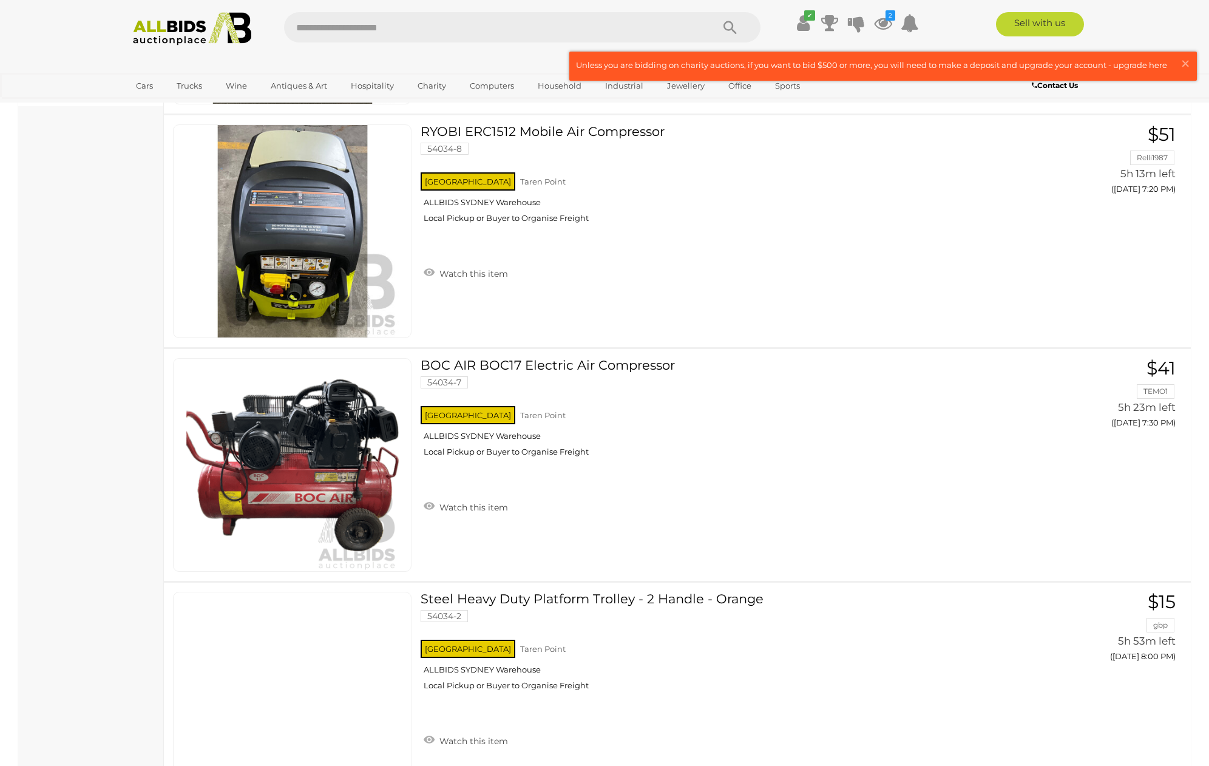
scroll to position [652, 0]
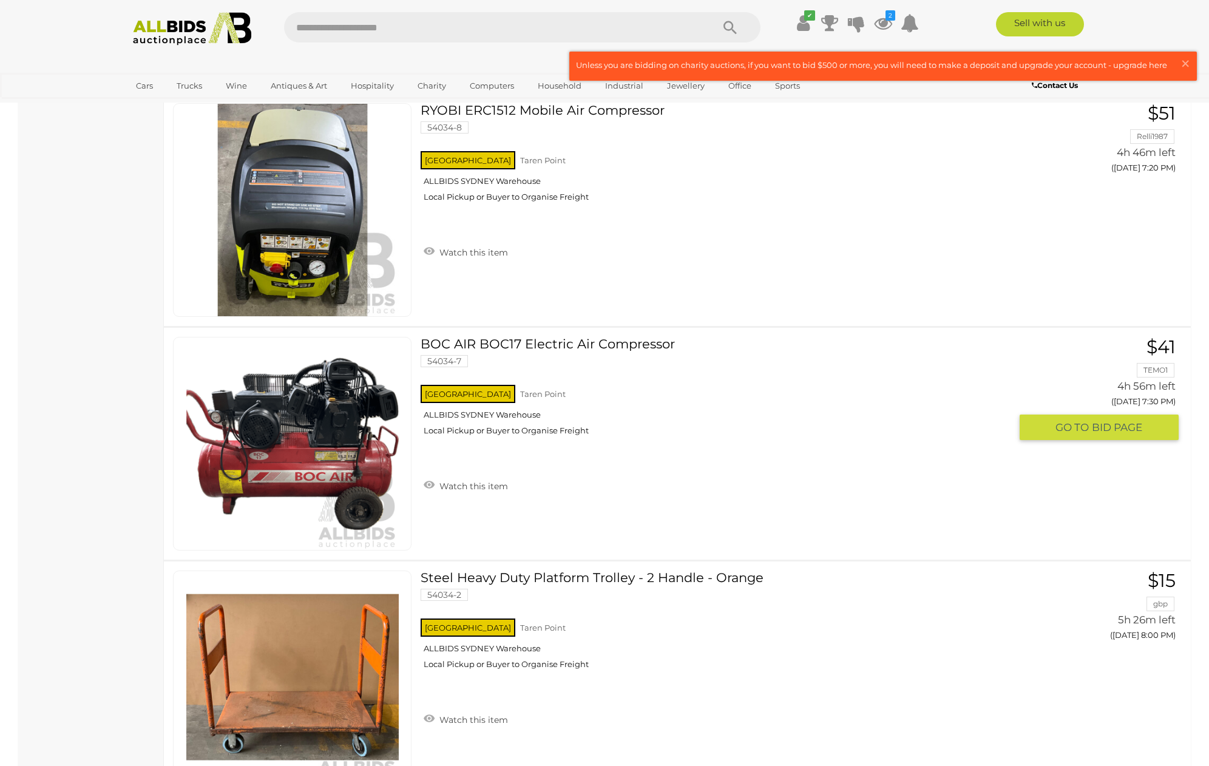
click at [1086, 433] on button "GO TO BID PAGE" at bounding box center [1098, 427] width 159 height 26
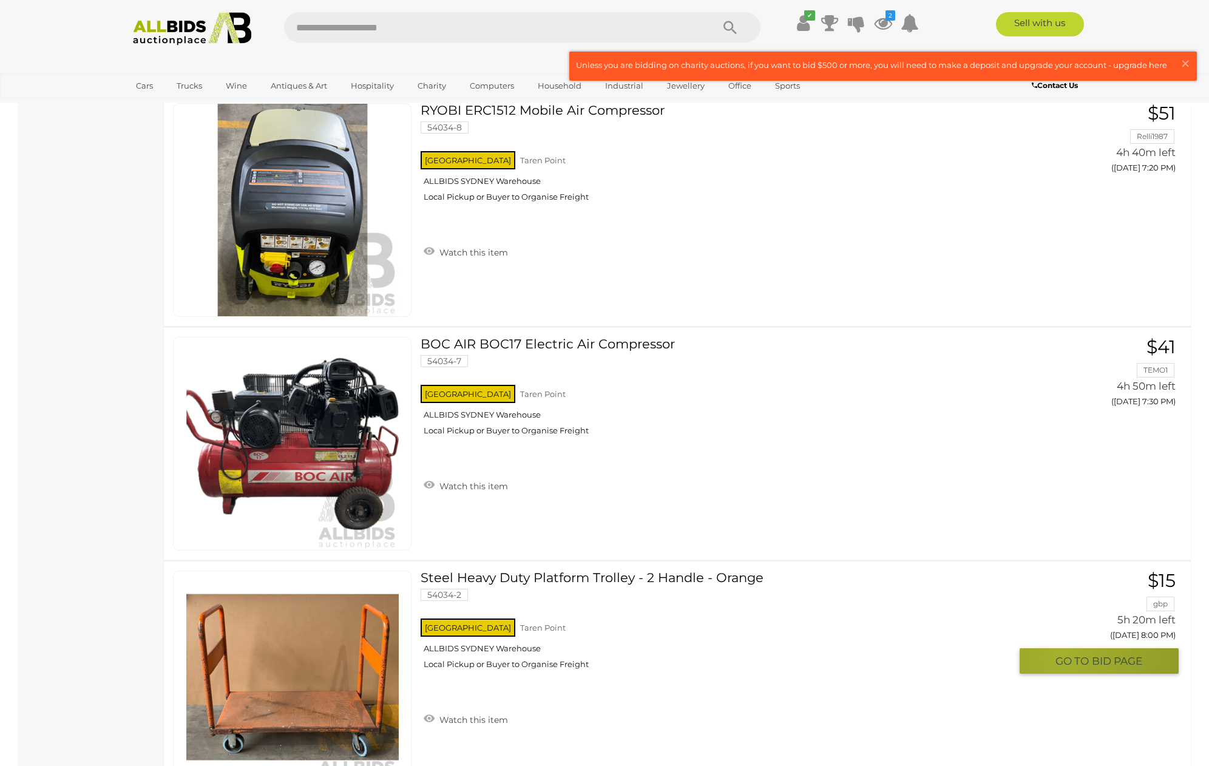
click at [1060, 654] on span "GO TO" at bounding box center [1073, 661] width 36 height 14
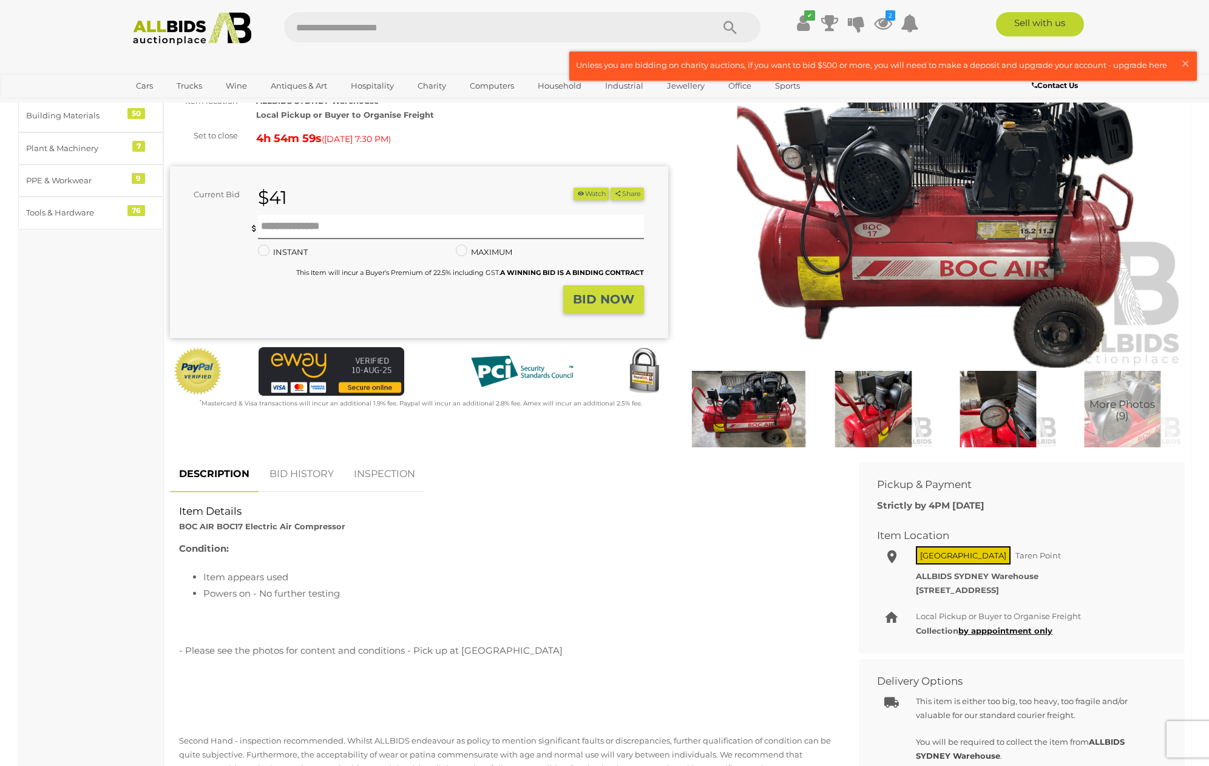
scroll to position [106, 0]
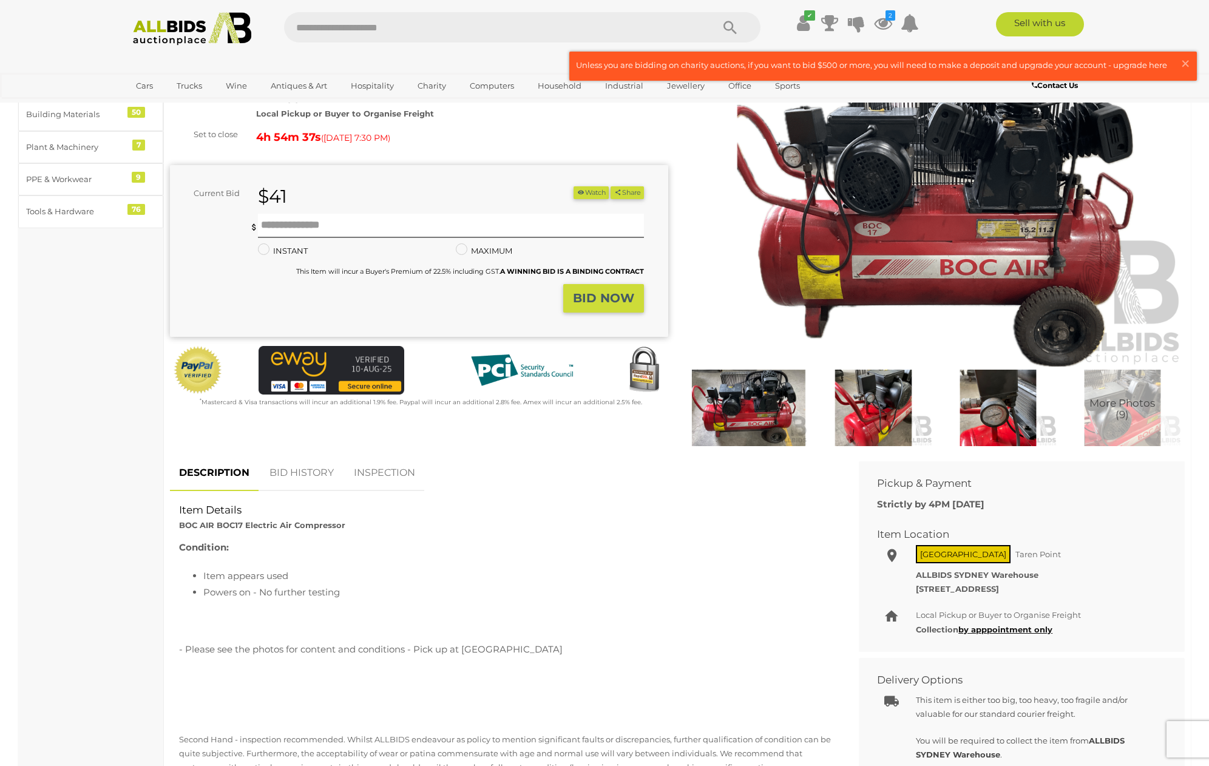
click at [868, 404] on img at bounding box center [873, 408] width 118 height 76
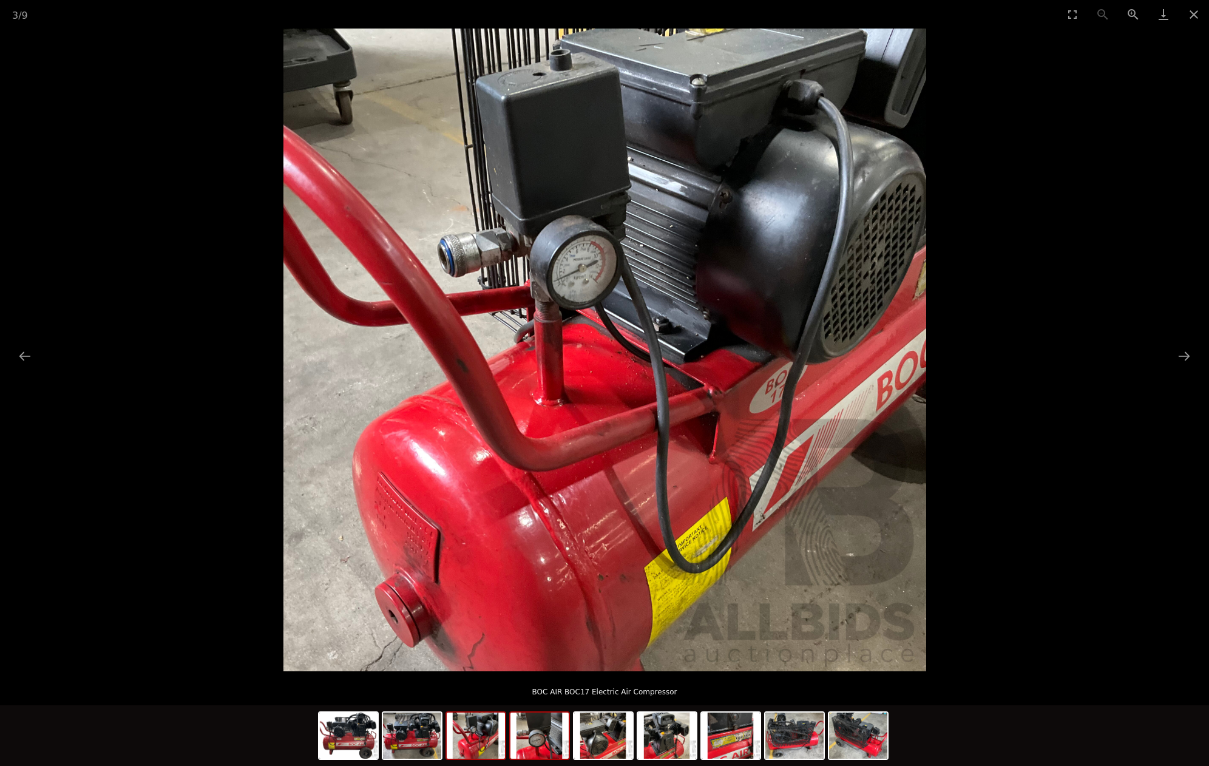
click at [547, 731] on img at bounding box center [539, 735] width 58 height 46
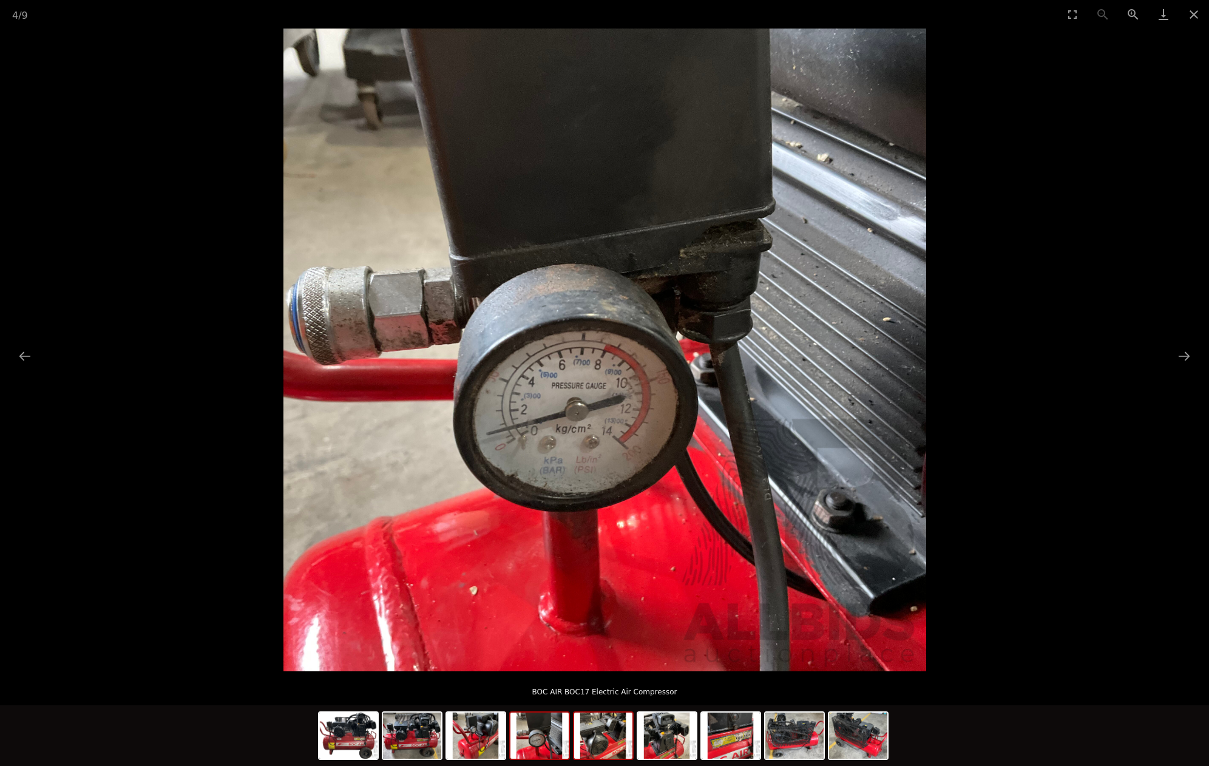
click at [602, 740] on img at bounding box center [603, 735] width 58 height 46
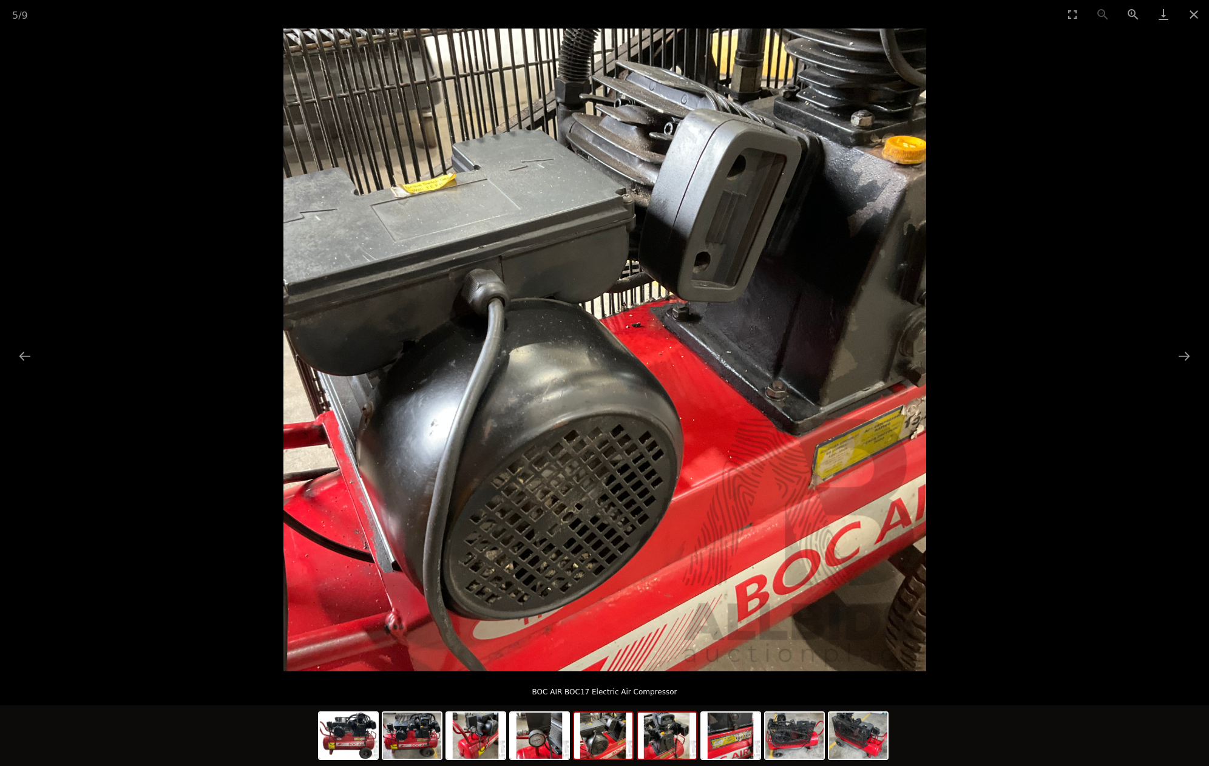
click at [669, 744] on img at bounding box center [667, 735] width 58 height 46
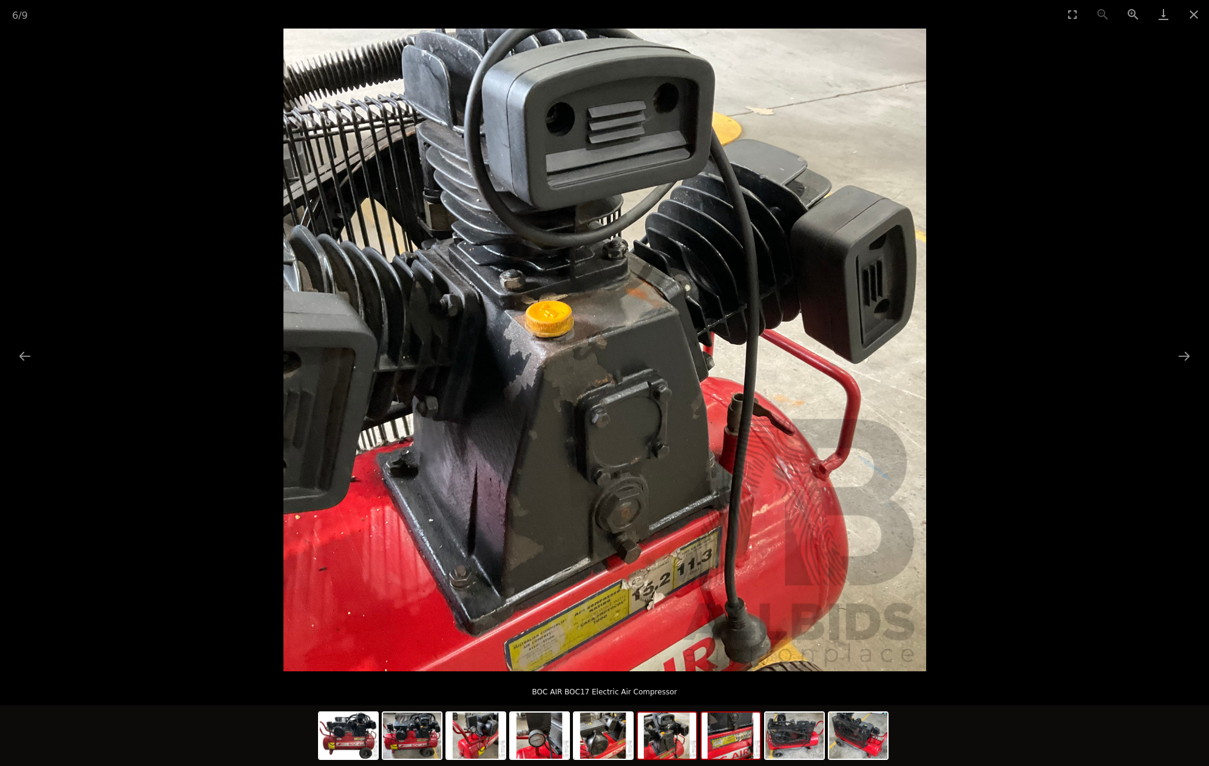
click at [731, 740] on img at bounding box center [730, 735] width 58 height 46
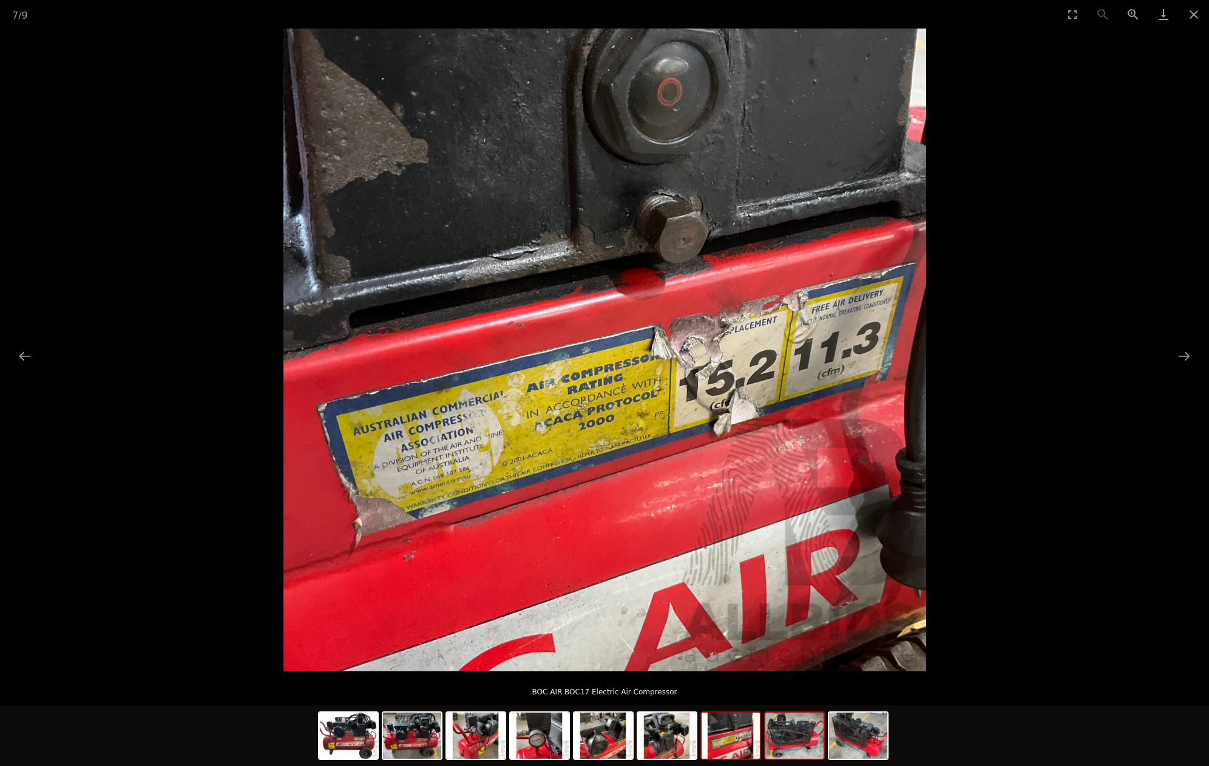
click at [802, 741] on img at bounding box center [794, 735] width 58 height 46
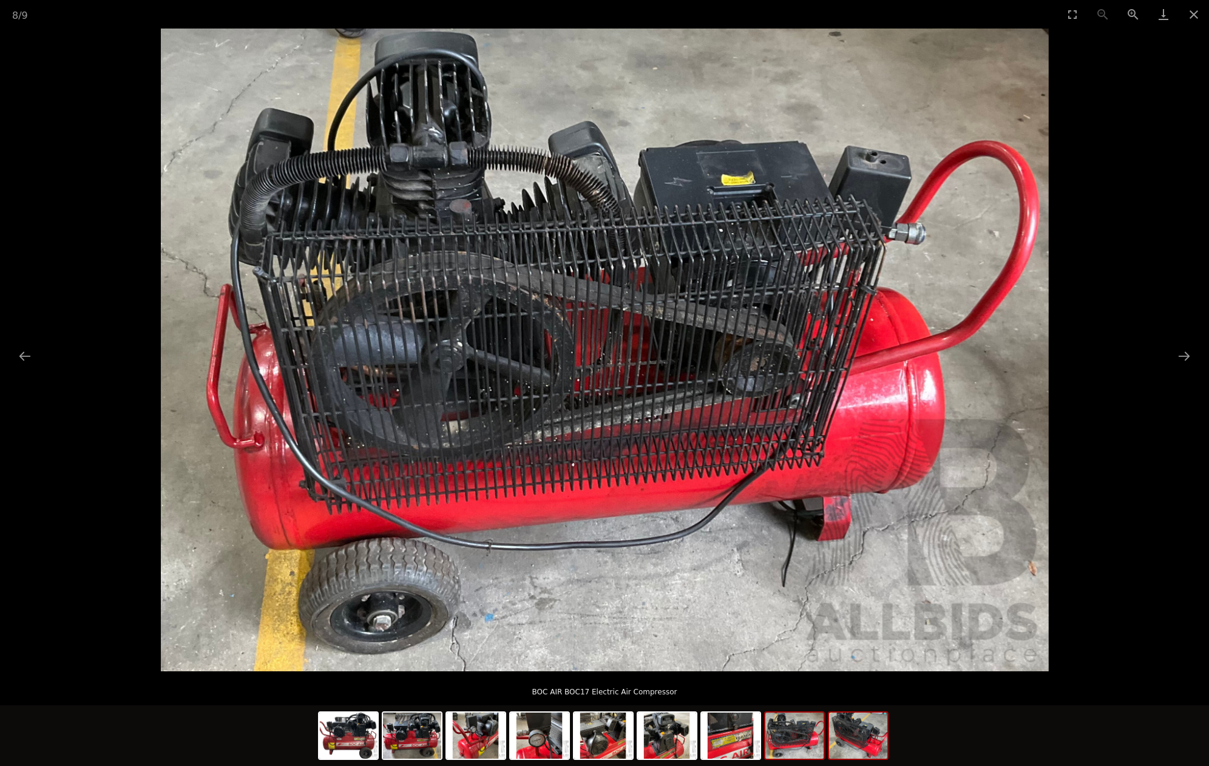
click at [867, 744] on img at bounding box center [858, 735] width 58 height 46
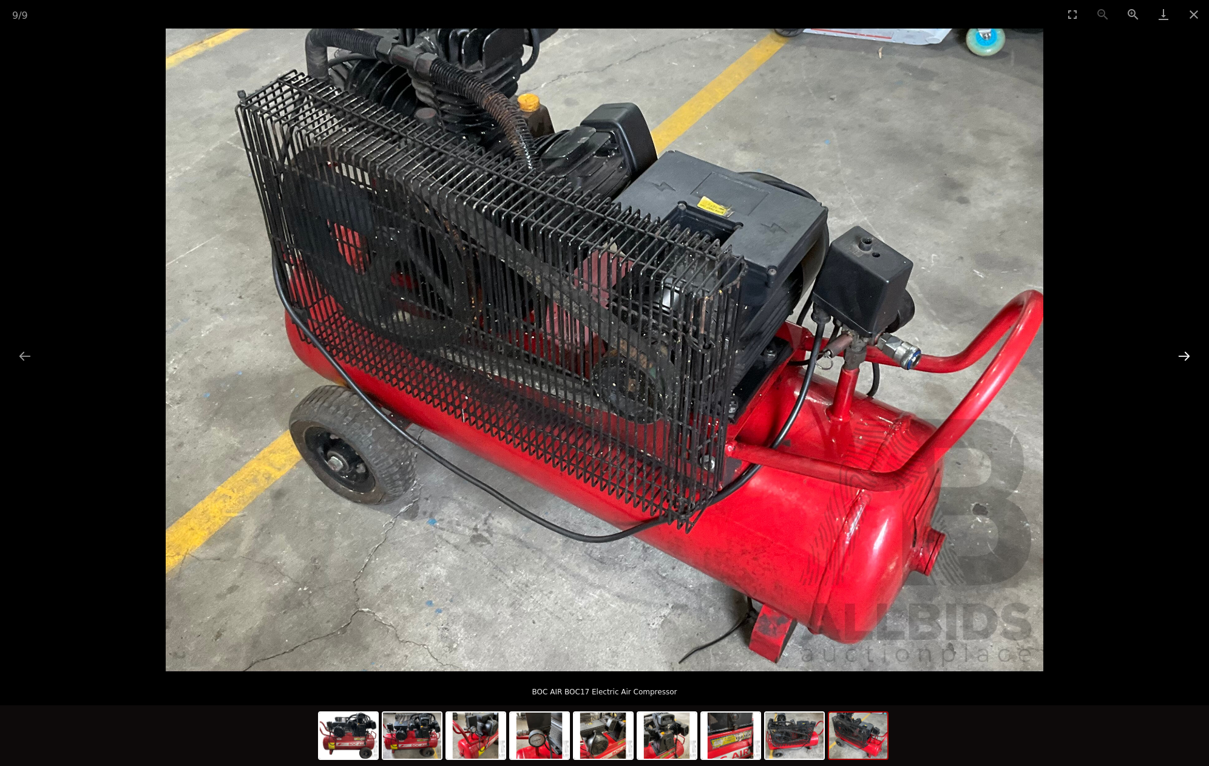
click at [1183, 357] on button "Next slide" at bounding box center [1183, 356] width 25 height 24
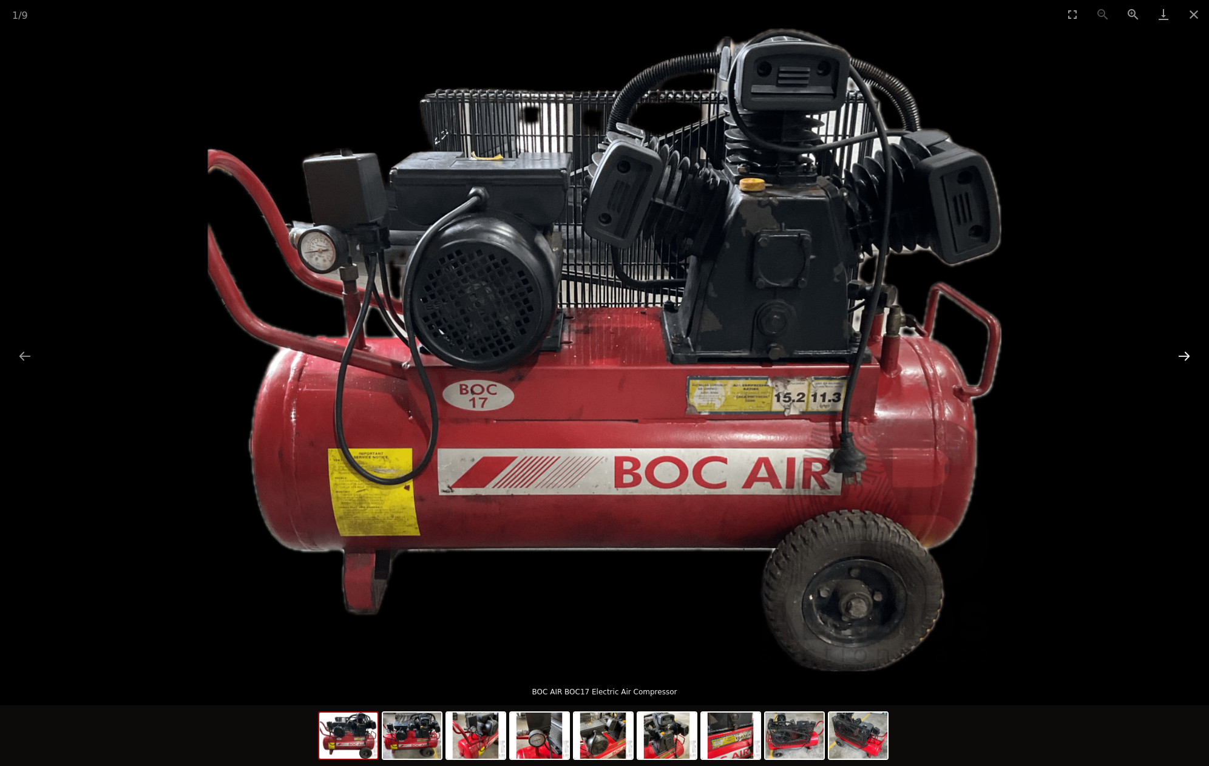
click at [1186, 359] on button "Next slide" at bounding box center [1183, 356] width 25 height 24
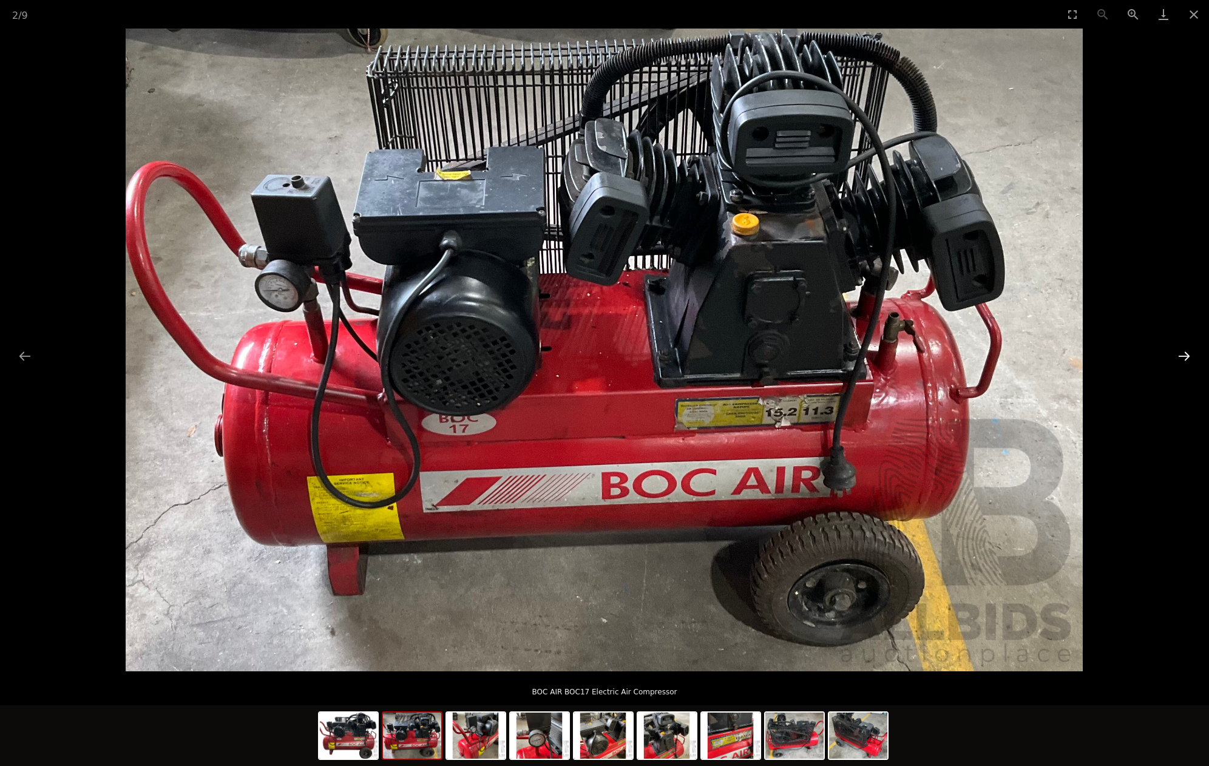
click at [1186, 360] on button "Next slide" at bounding box center [1183, 356] width 25 height 24
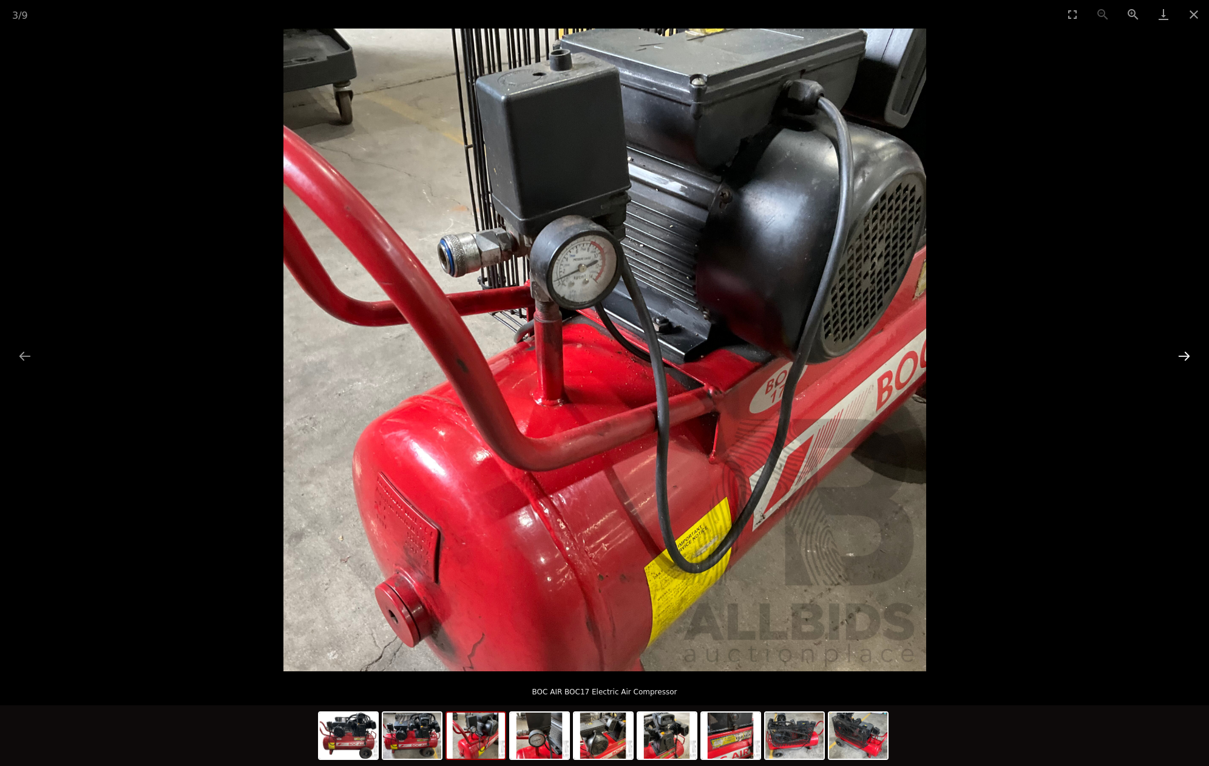
click at [1186, 360] on button "Next slide" at bounding box center [1183, 356] width 25 height 24
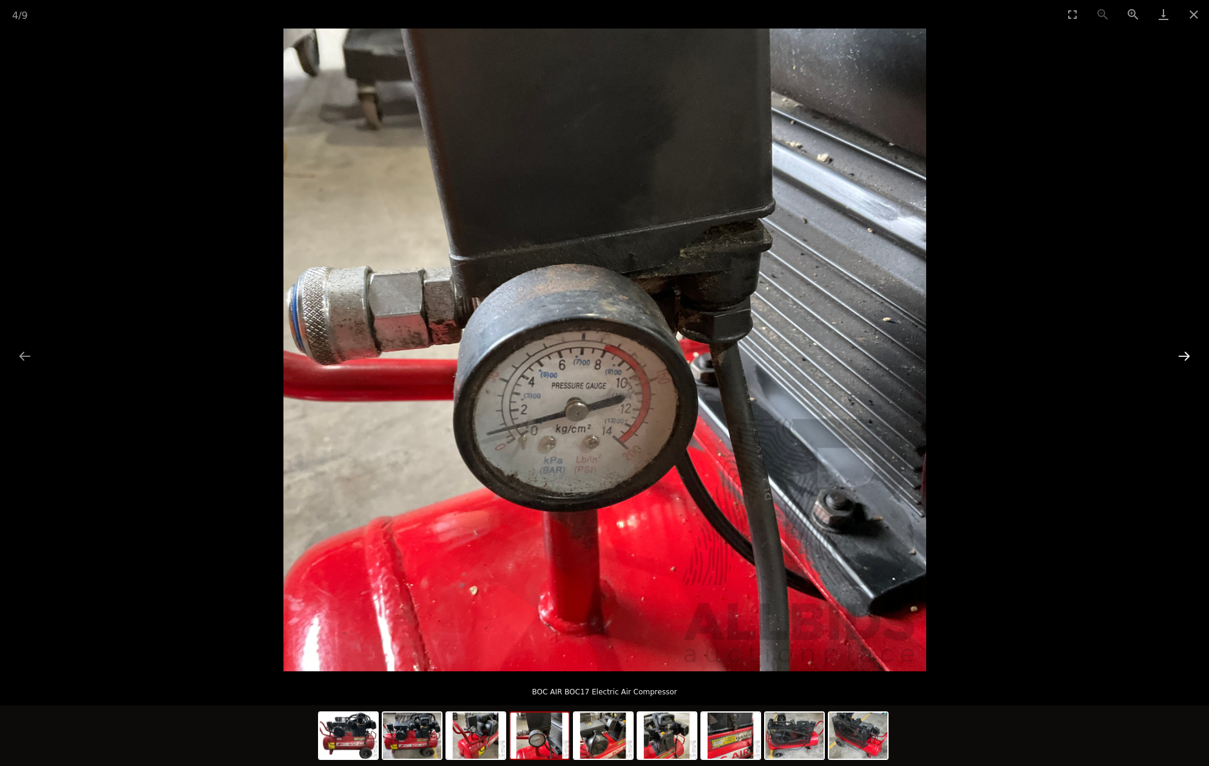
click at [1186, 361] on button "Next slide" at bounding box center [1183, 356] width 25 height 24
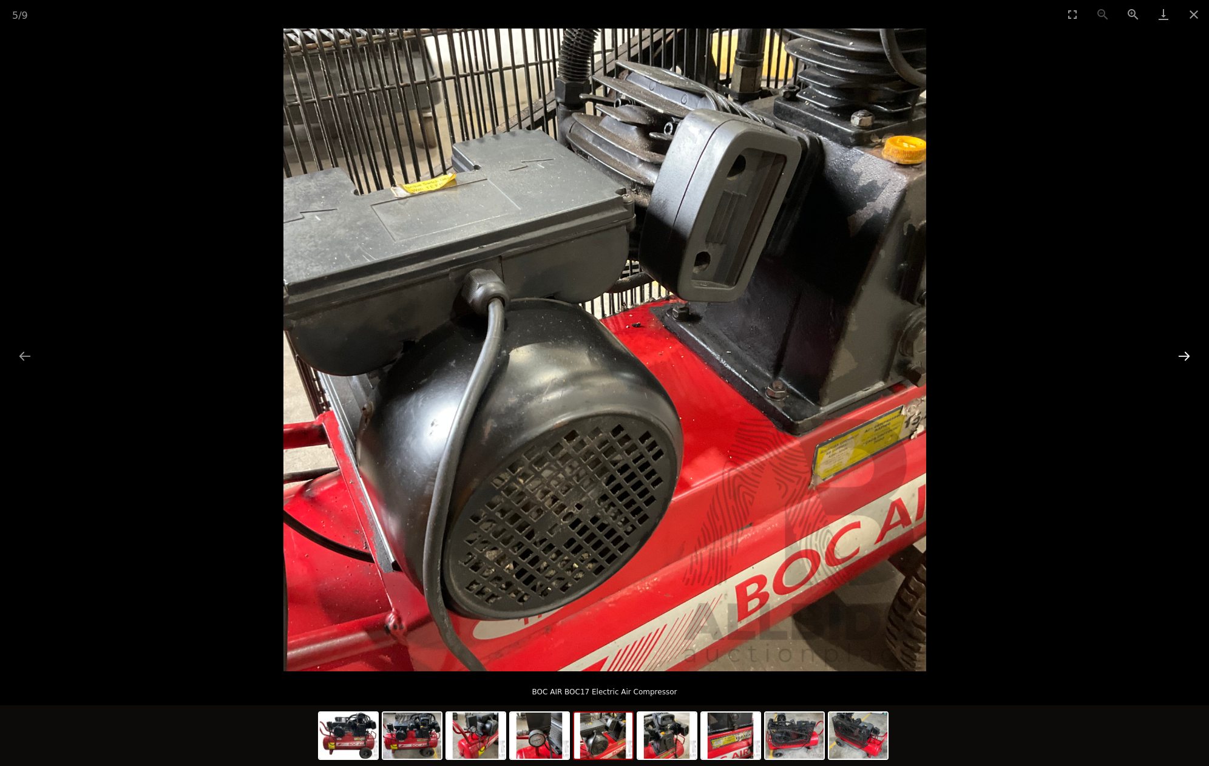
click at [1186, 354] on button "Next slide" at bounding box center [1183, 356] width 25 height 24
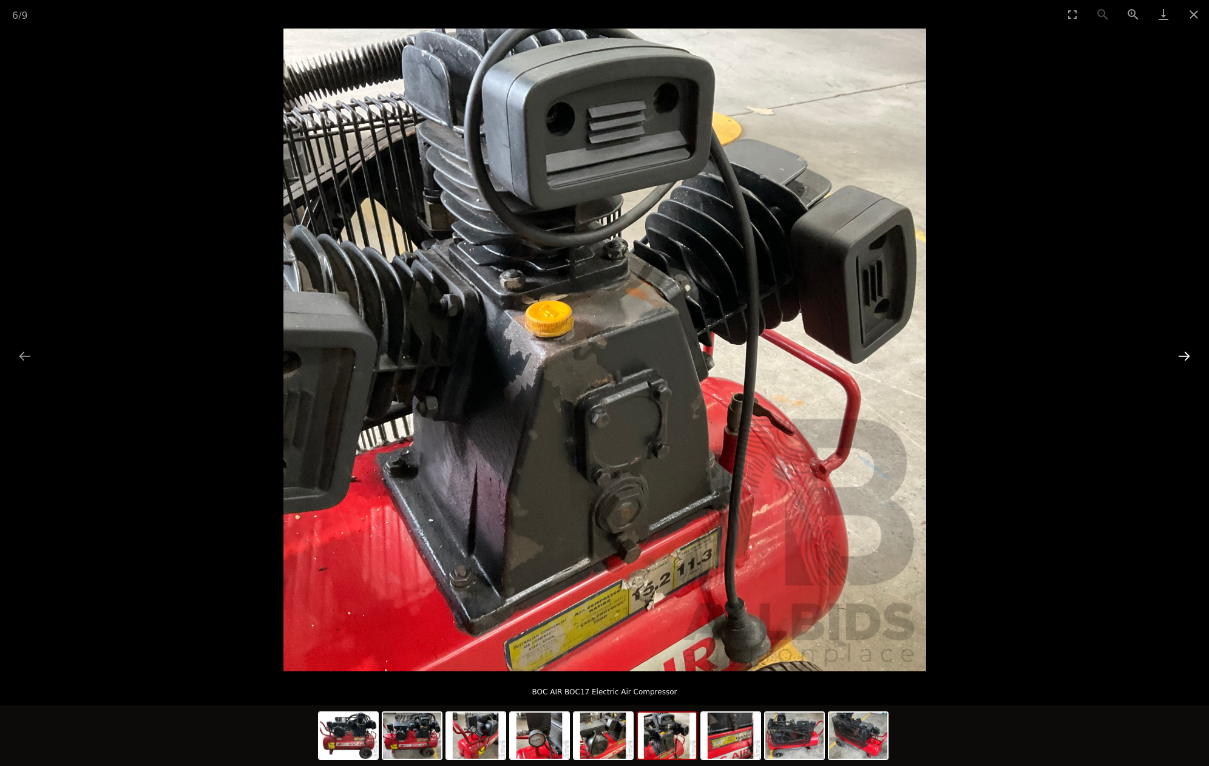
click at [1183, 354] on button "Next slide" at bounding box center [1183, 356] width 25 height 24
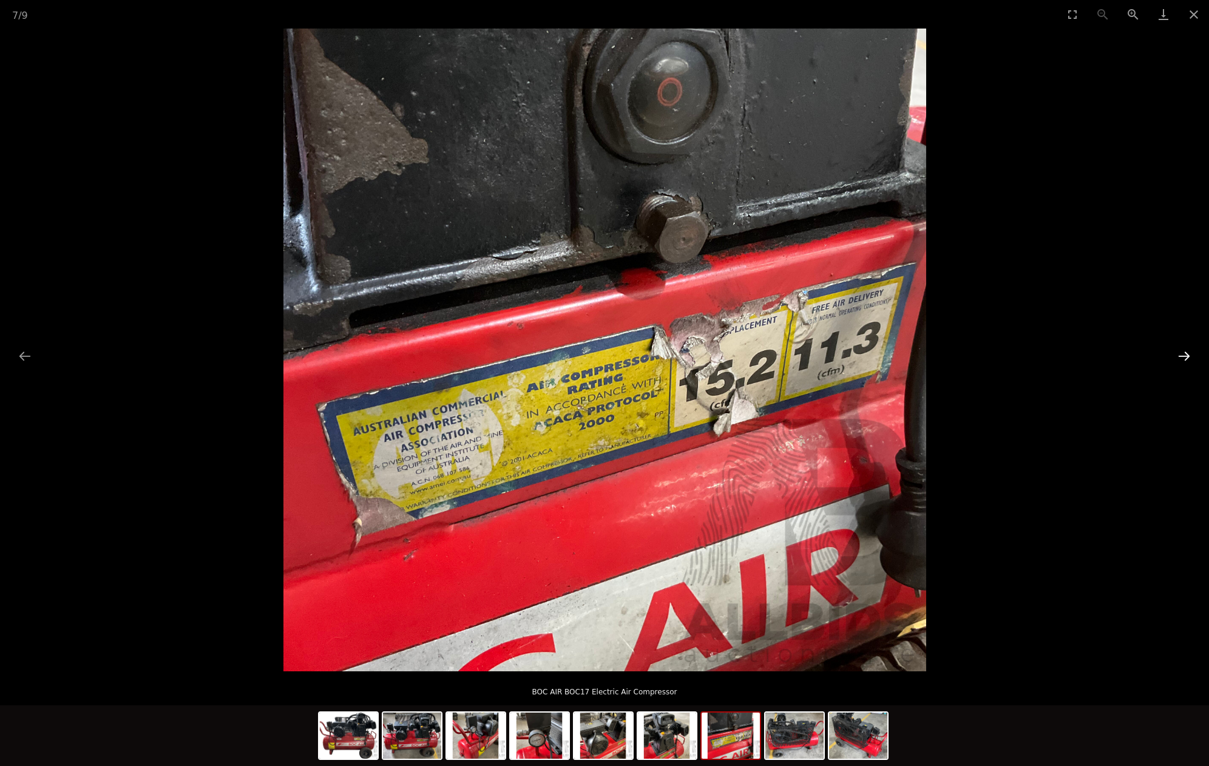
click at [1188, 353] on button "Next slide" at bounding box center [1183, 356] width 25 height 24
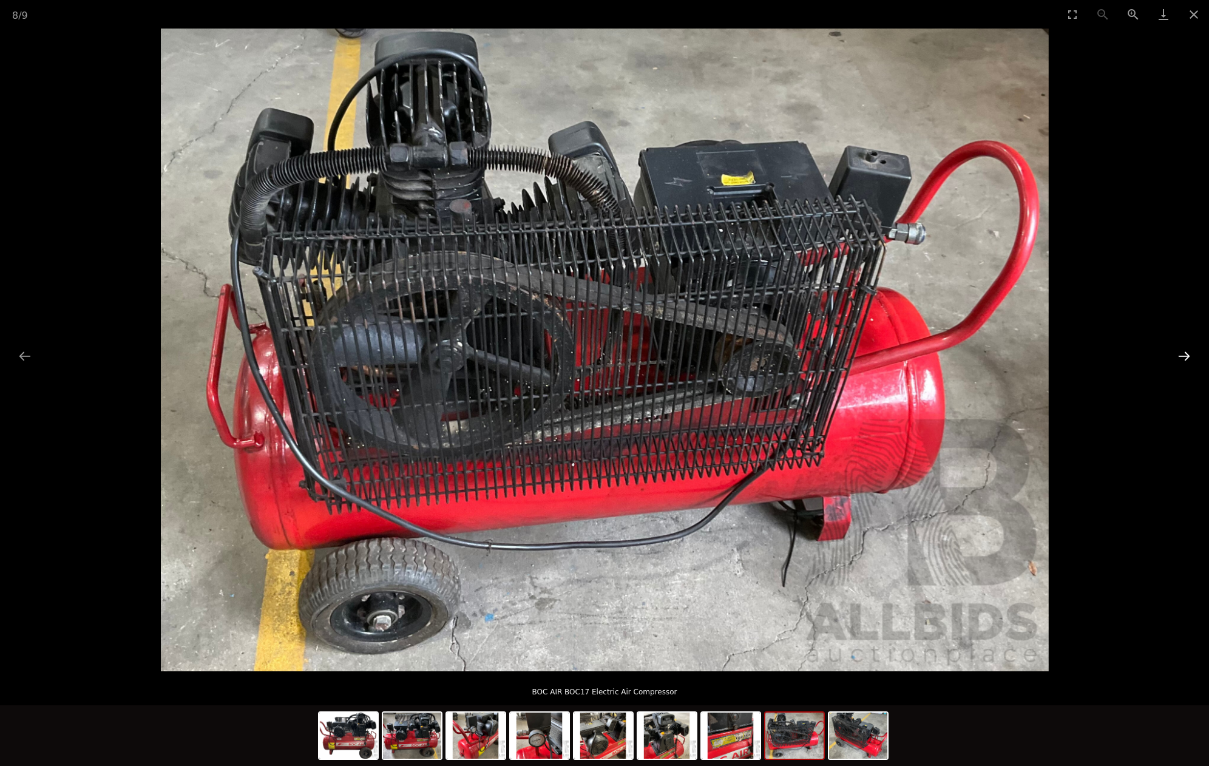
click at [1180, 354] on button "Next slide" at bounding box center [1183, 356] width 25 height 24
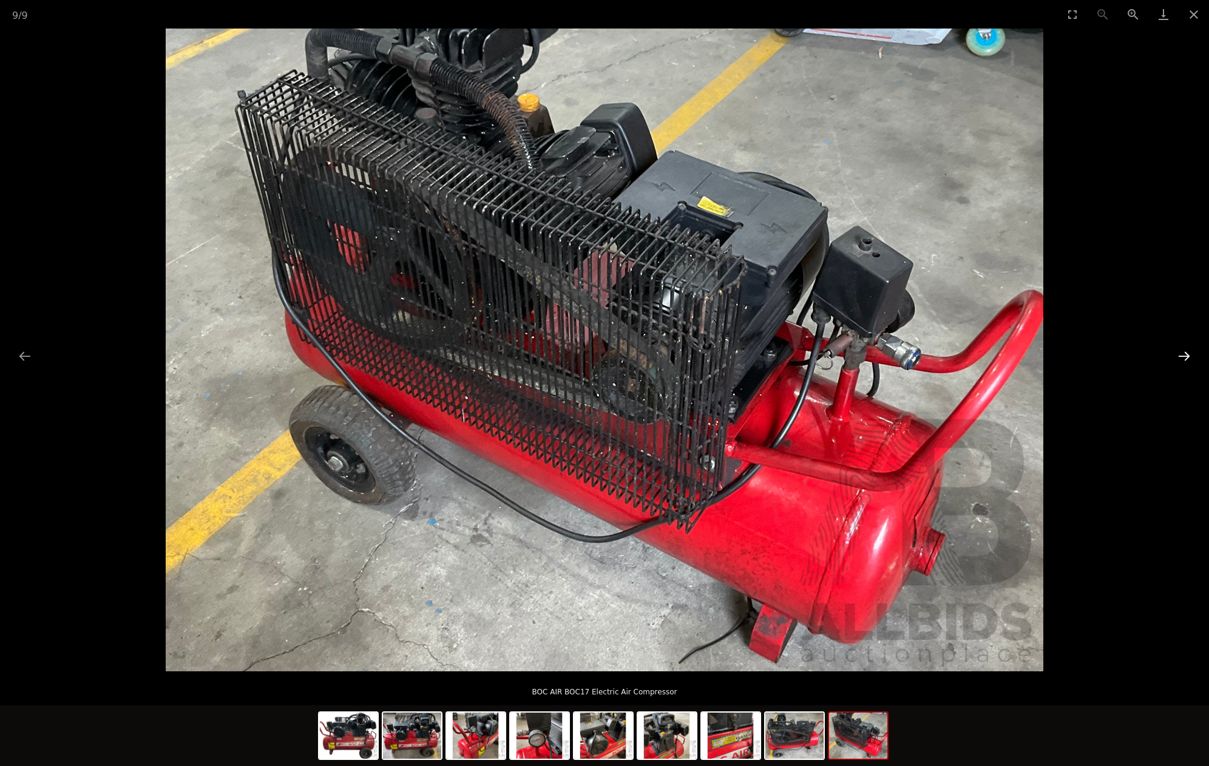
click at [1179, 354] on button "Next slide" at bounding box center [1183, 356] width 25 height 24
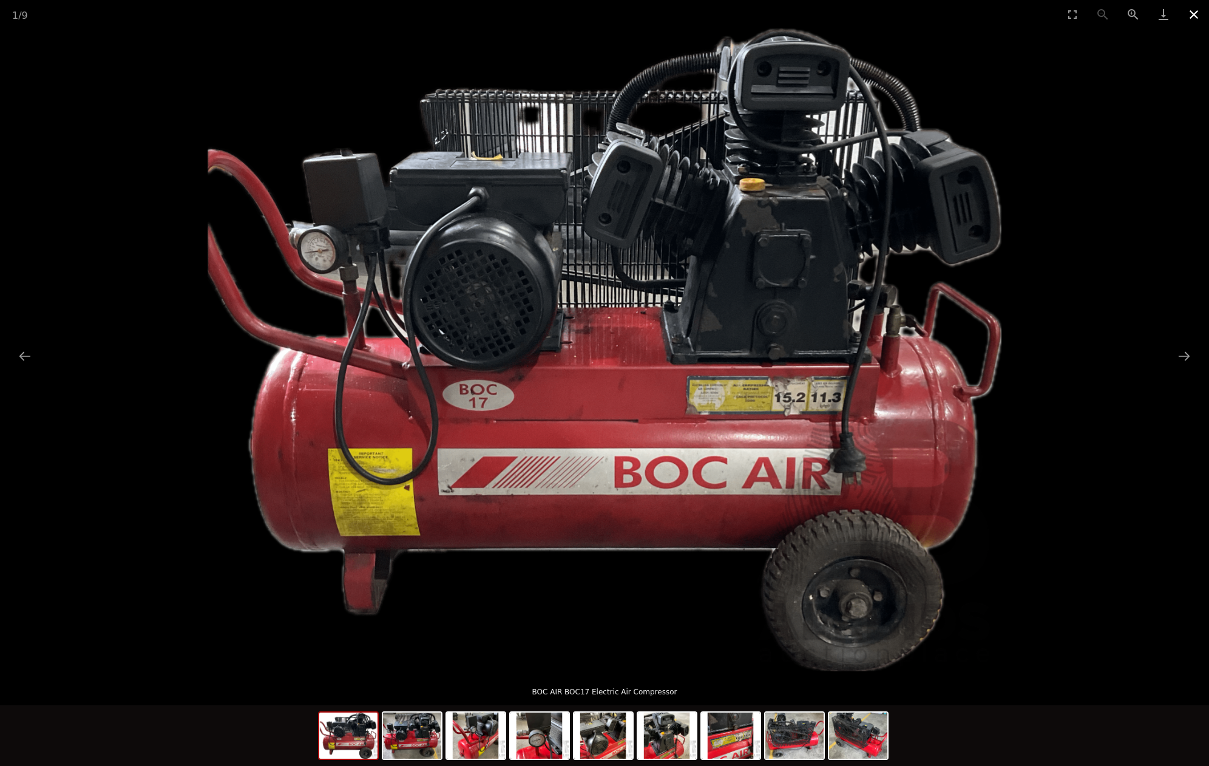
click at [1193, 13] on button "Close gallery" at bounding box center [1193, 14] width 30 height 29
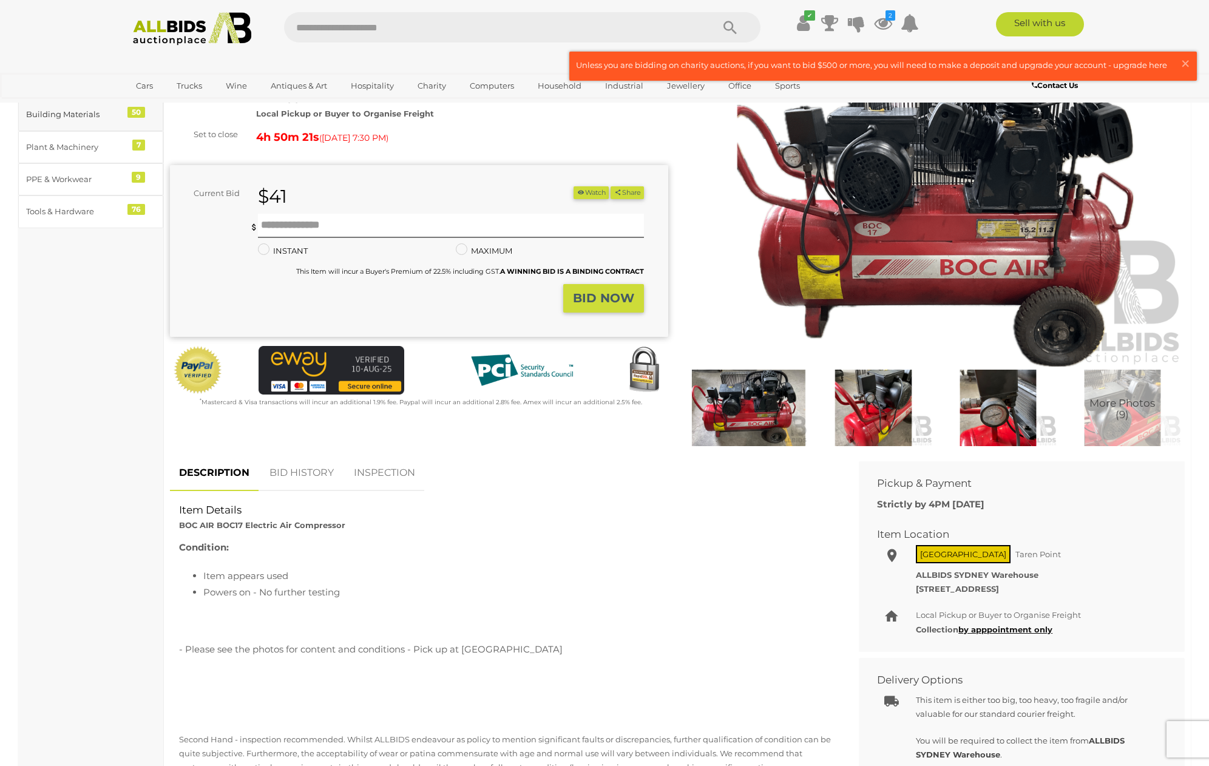
click at [75, 111] on div "Building Materials" at bounding box center [76, 114] width 100 height 14
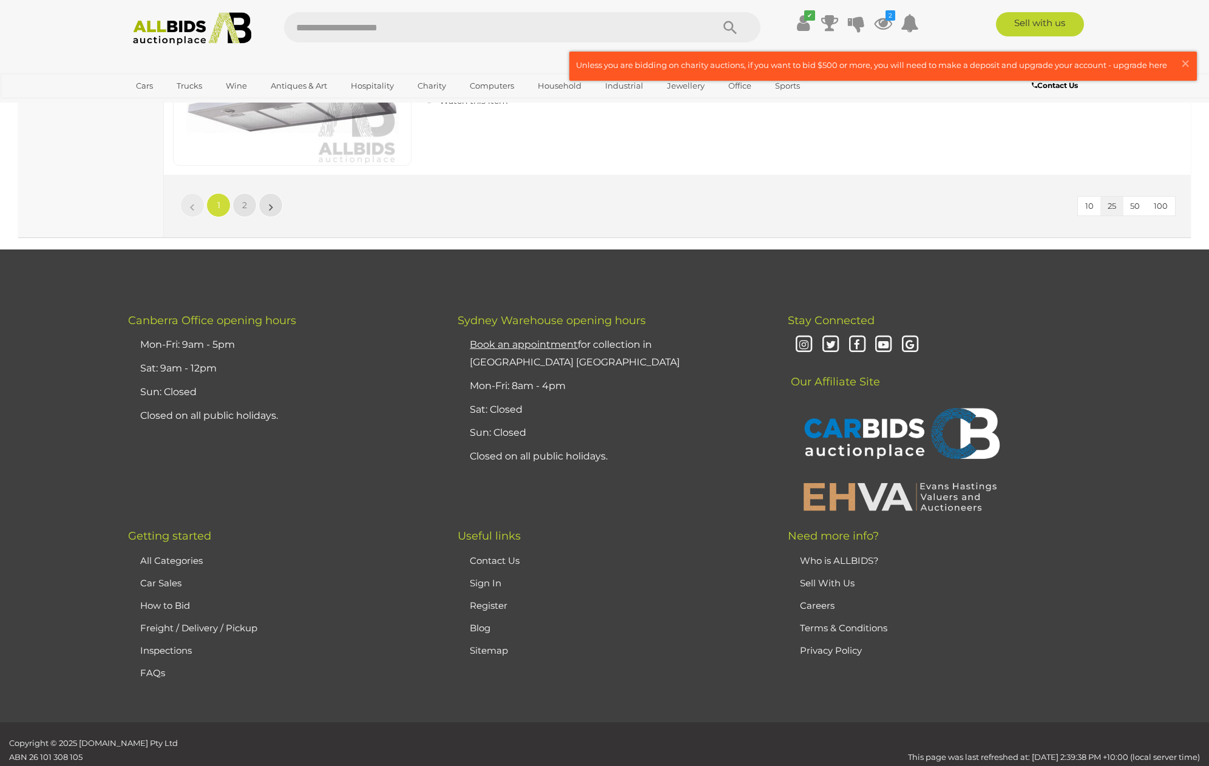
scroll to position [5966, 0]
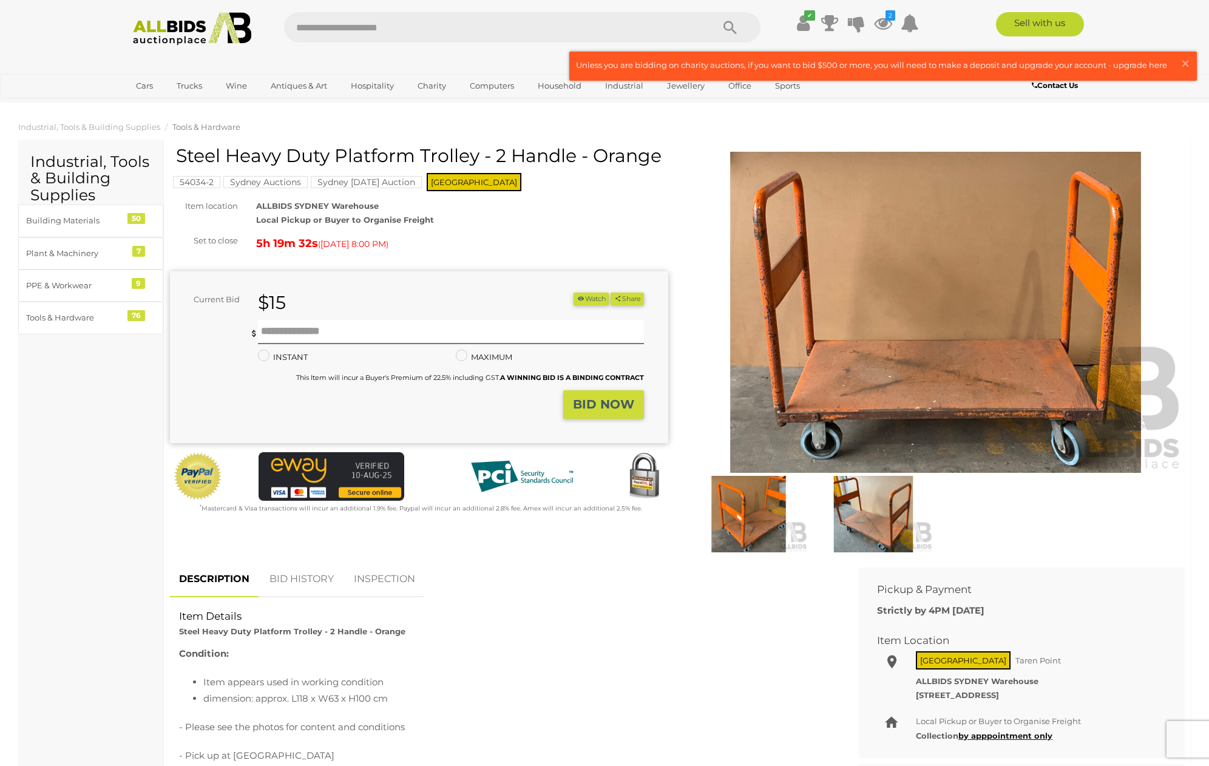
click at [877, 529] on img at bounding box center [873, 514] width 118 height 76
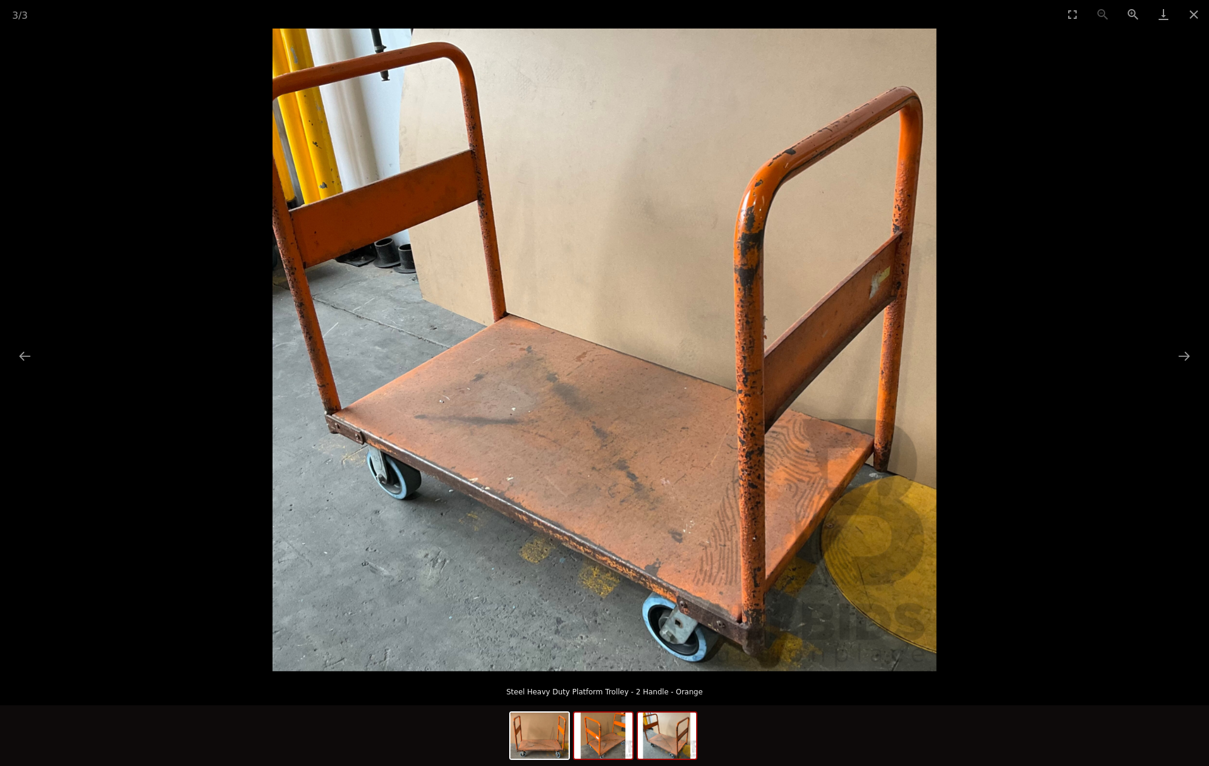
click at [587, 730] on img at bounding box center [603, 735] width 58 height 46
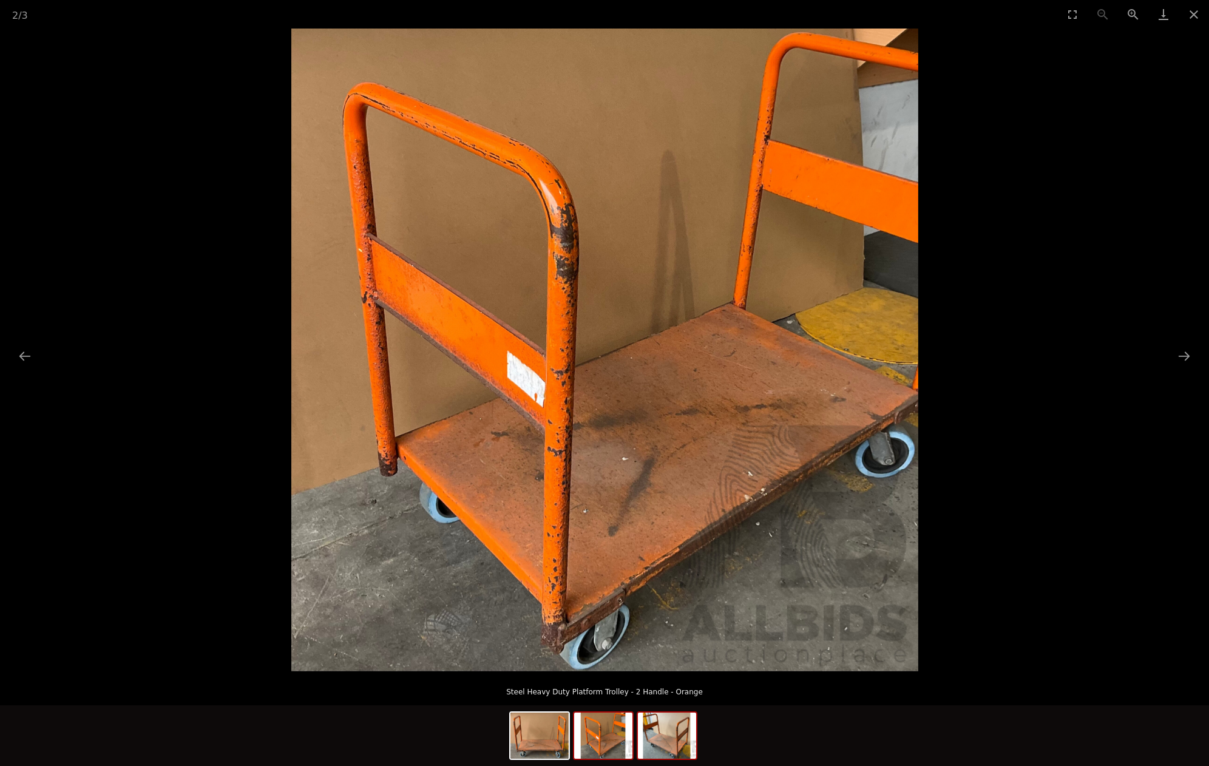
click at [667, 739] on img at bounding box center [667, 735] width 58 height 46
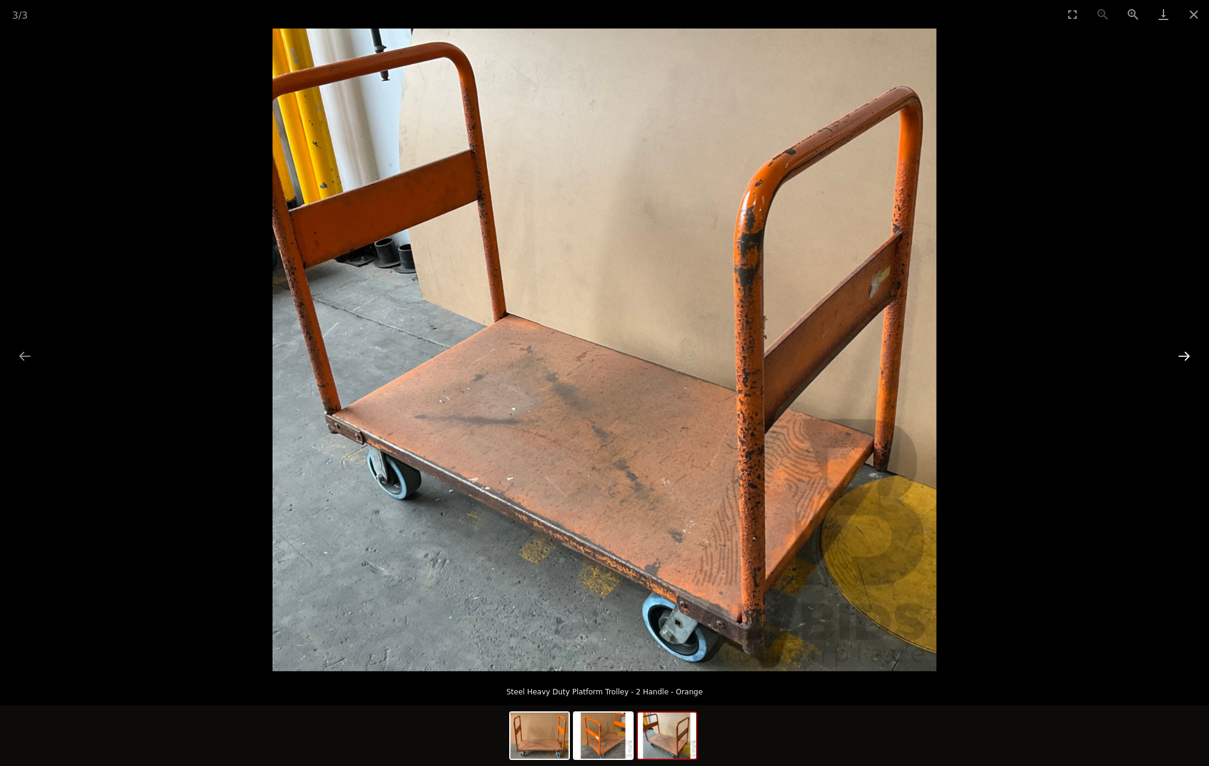
click at [1189, 357] on button "Next slide" at bounding box center [1183, 356] width 25 height 24
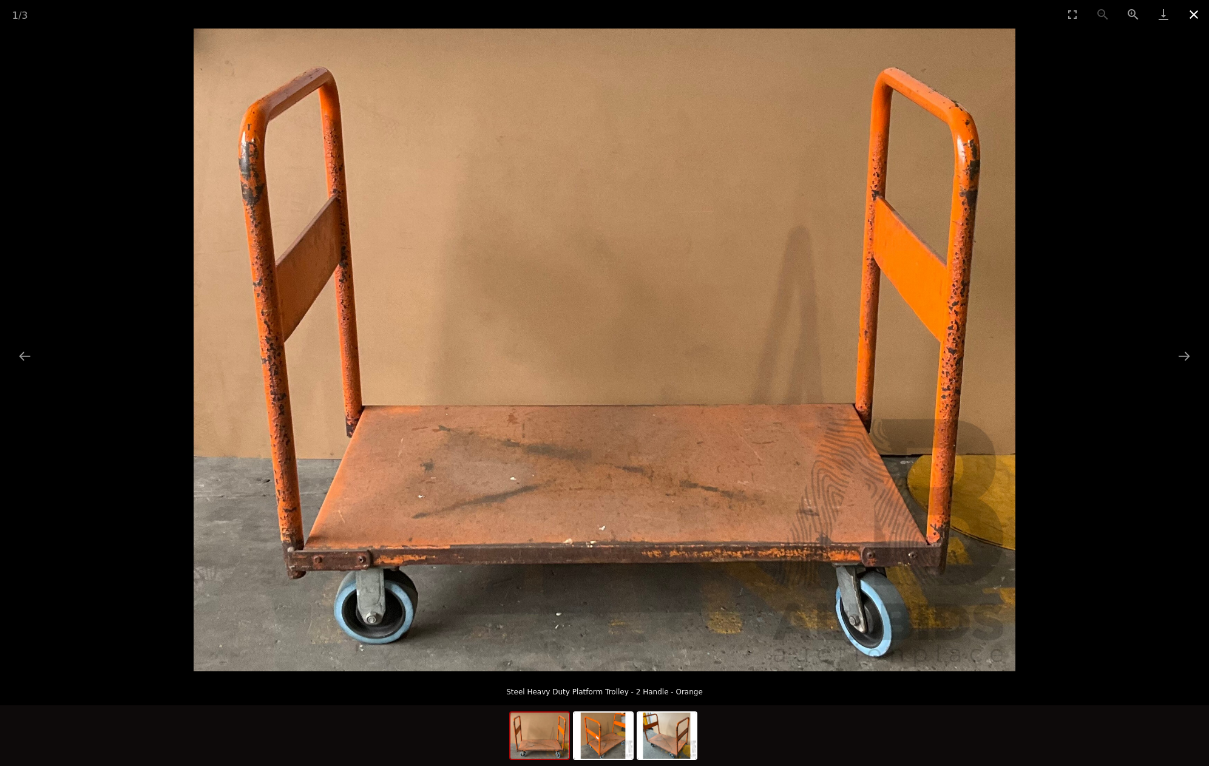
click at [1194, 13] on button "Close gallery" at bounding box center [1193, 14] width 30 height 29
